Goal: Find contact information: Find contact information

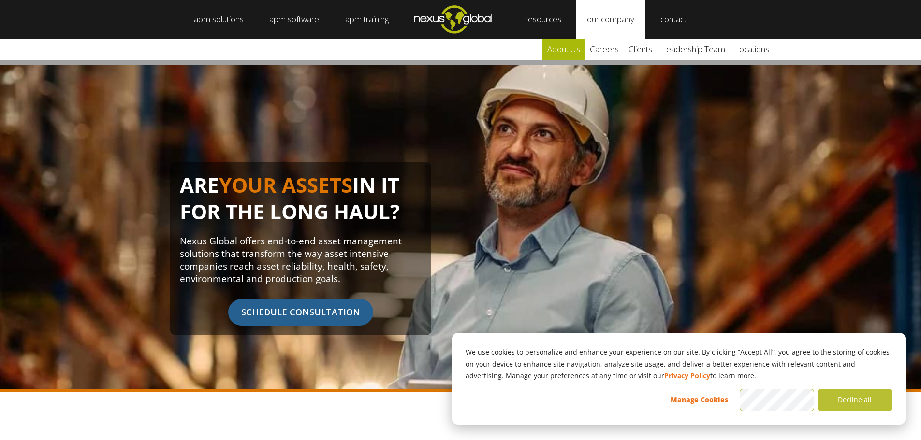
click at [567, 51] on link "about us" at bounding box center [563, 49] width 43 height 21
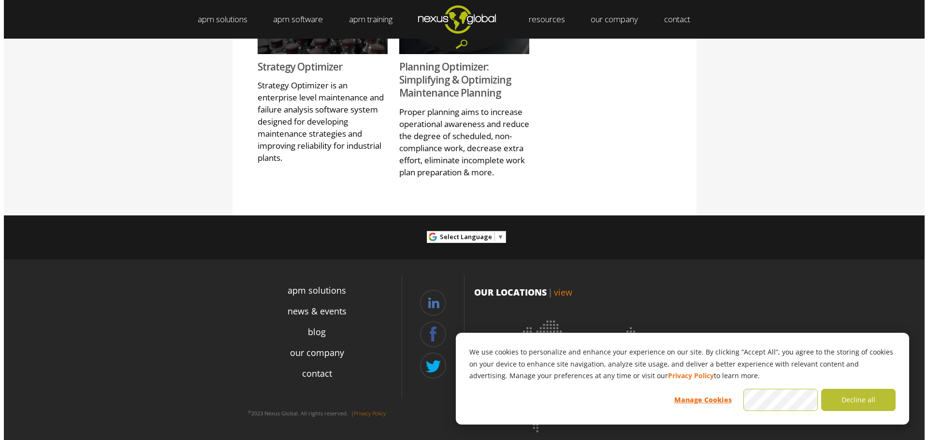
scroll to position [1295, 0]
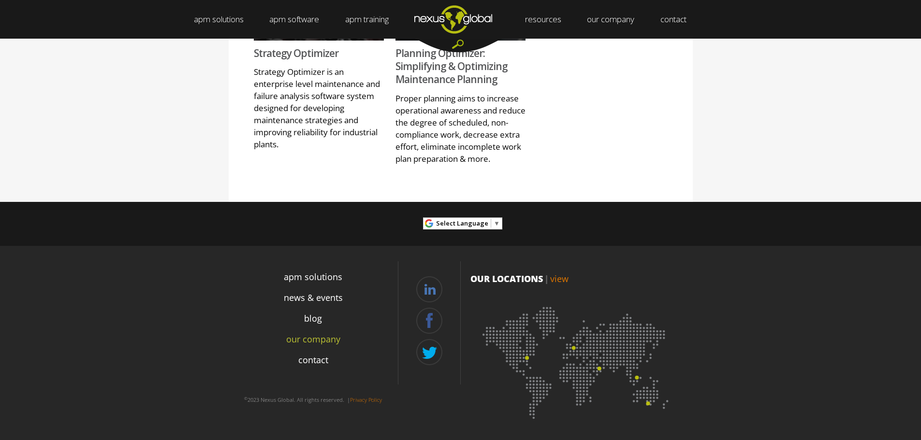
click at [313, 340] on link "our company" at bounding box center [313, 339] width 54 height 13
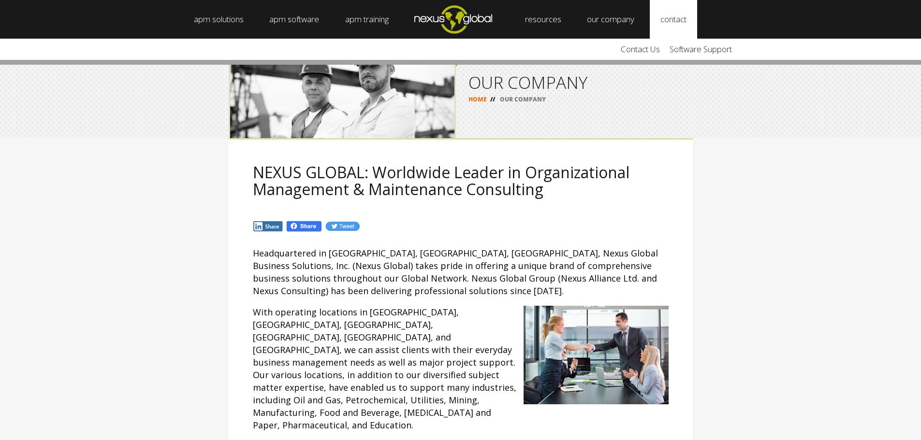
click at [697, 18] on link "contact" at bounding box center [673, 19] width 47 height 39
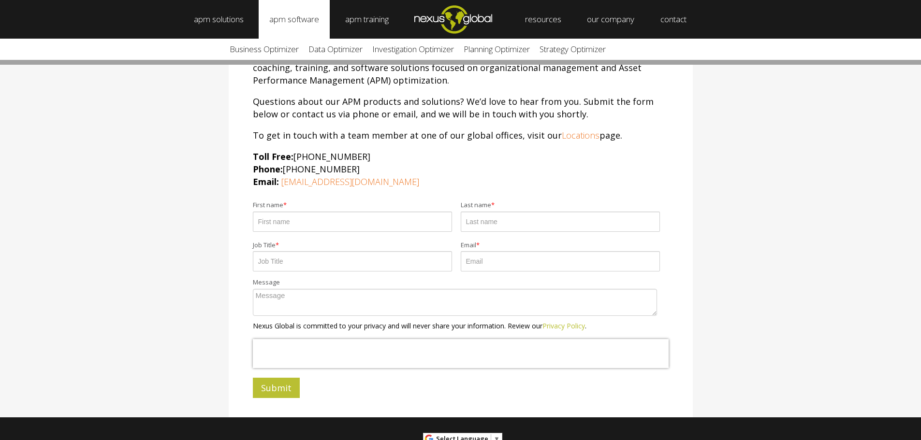
scroll to position [97, 0]
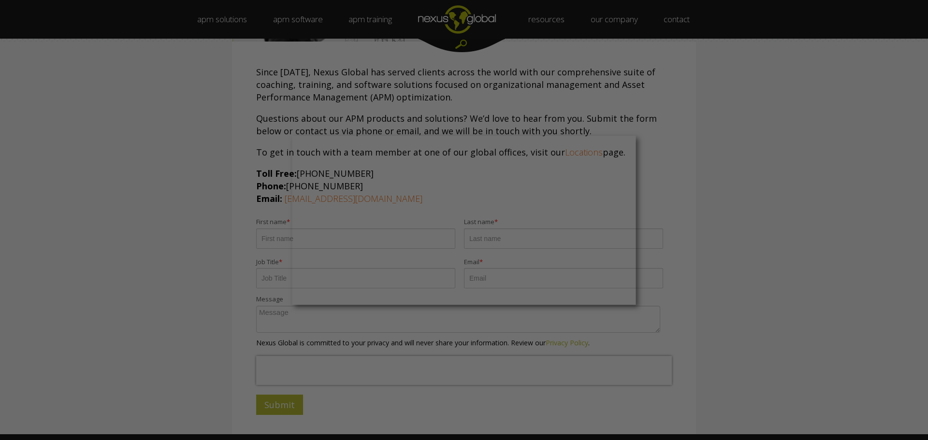
click at [630, 109] on div at bounding box center [468, 222] width 937 height 445
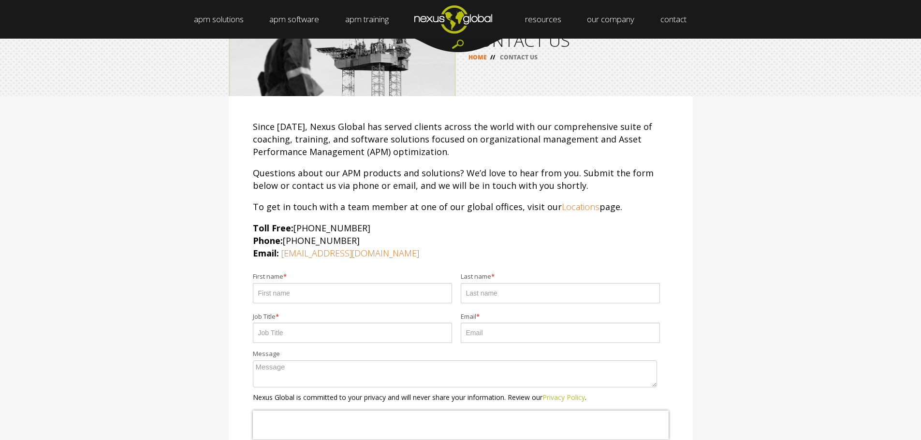
scroll to position [0, 0]
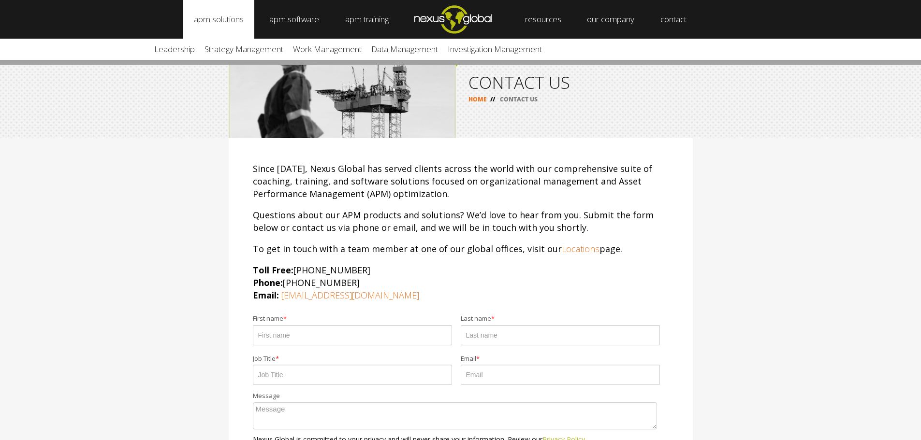
click at [228, 21] on link "apm solutions" at bounding box center [218, 19] width 71 height 39
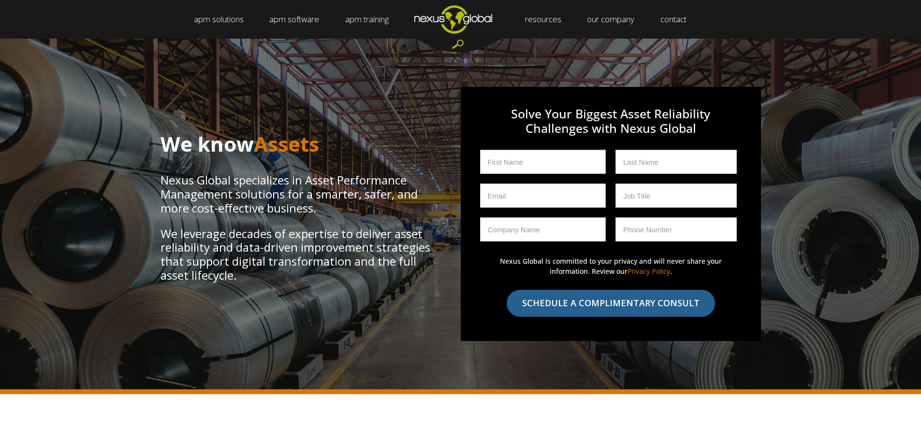
click at [701, 58] on div "We know Assets Nexus Global specializes in Asset Performance Management solutio…" at bounding box center [460, 217] width 921 height 356
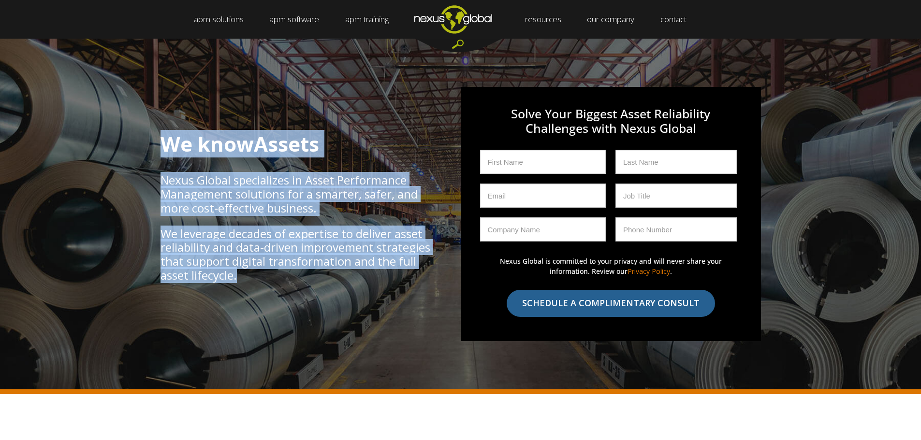
drag, startPoint x: 163, startPoint y: 142, endPoint x: 389, endPoint y: 282, distance: 265.5
click at [389, 282] on div "We know Assets Nexus Global specializes in Asset Performance Management solutio…" at bounding box center [310, 214] width 300 height 160
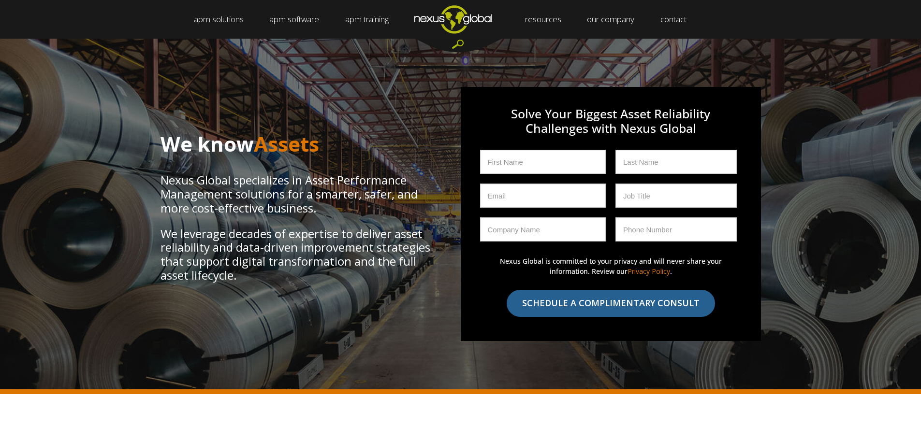
click at [822, 58] on div "We know Assets Nexus Global specializes in Asset Performance Management solutio…" at bounding box center [460, 217] width 921 height 356
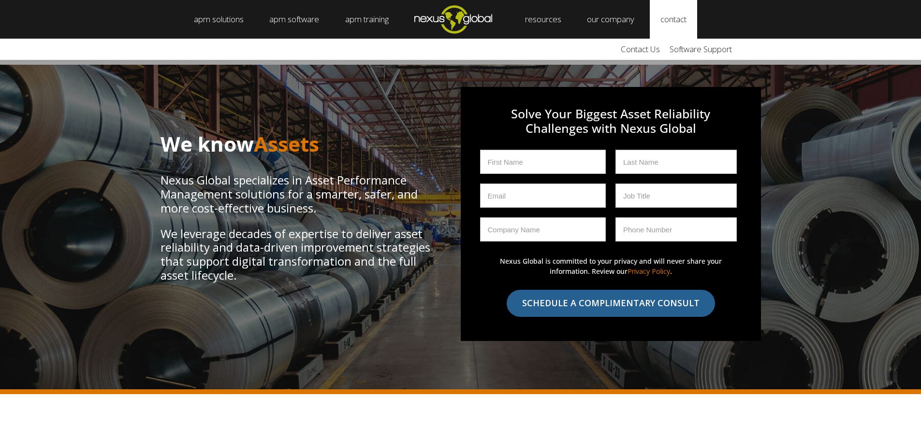
click at [684, 24] on link "contact" at bounding box center [673, 19] width 47 height 39
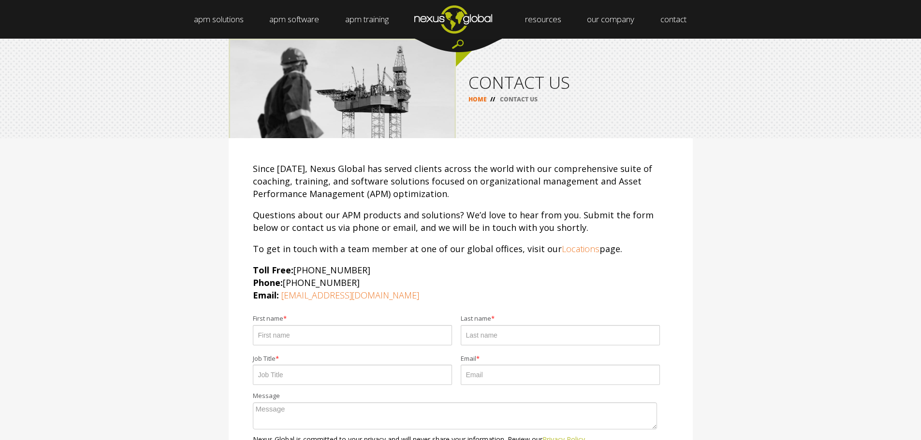
drag, startPoint x: 289, startPoint y: 280, endPoint x: 383, endPoint y: 279, distance: 94.7
click at [383, 279] on p "Toll Free: [PHONE_NUMBER] Phone: [PHONE_NUMBER] Email: [EMAIL_ADDRESS][DOMAIN_N…" at bounding box center [461, 283] width 416 height 38
click at [397, 270] on p "Toll Free: [PHONE_NUMBER] Phone: [PHONE_NUMBER] Email: [EMAIL_ADDRESS][DOMAIN_N…" at bounding box center [461, 283] width 416 height 38
drag, startPoint x: 378, startPoint y: 295, endPoint x: 298, endPoint y: 300, distance: 80.4
click at [298, 300] on p "Toll Free: [PHONE_NUMBER] Phone: [PHONE_NUMBER] Email: [EMAIL_ADDRESS][DOMAIN_N…" at bounding box center [461, 283] width 416 height 38
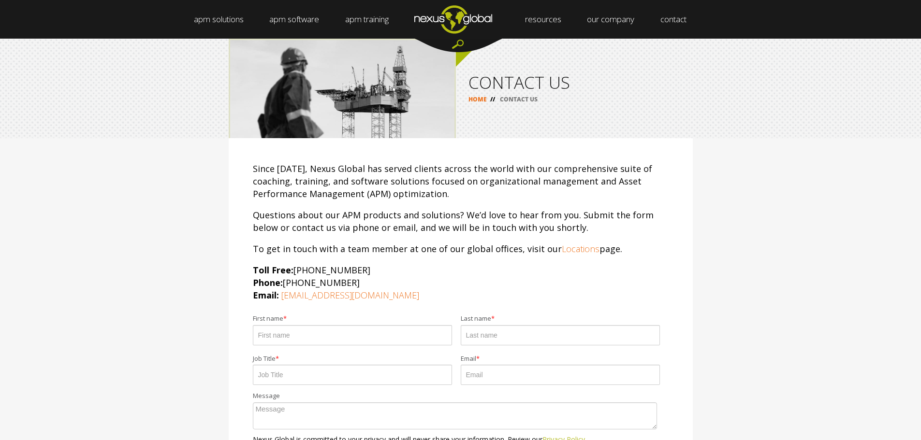
click at [313, 306] on div "Since [DATE], Nexus Global has served clients across the world with our compreh…" at bounding box center [461, 334] width 464 height 393
